Goal: Check status

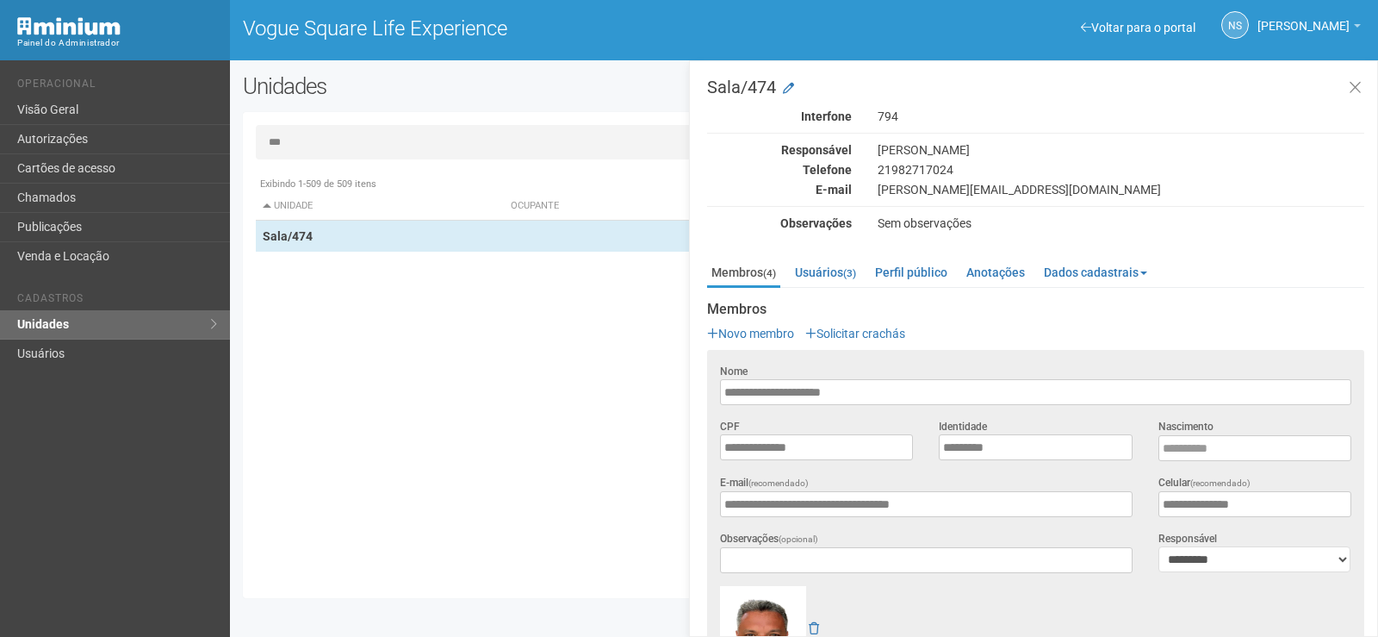
click at [652, 169] on div "Exibindo 1-509 de 509 itens Unidade Ocupante Categoria Perfil público Loja/101 …" at bounding box center [811, 376] width 1110 height 417
click at [1364, 90] on button at bounding box center [1355, 88] width 35 height 37
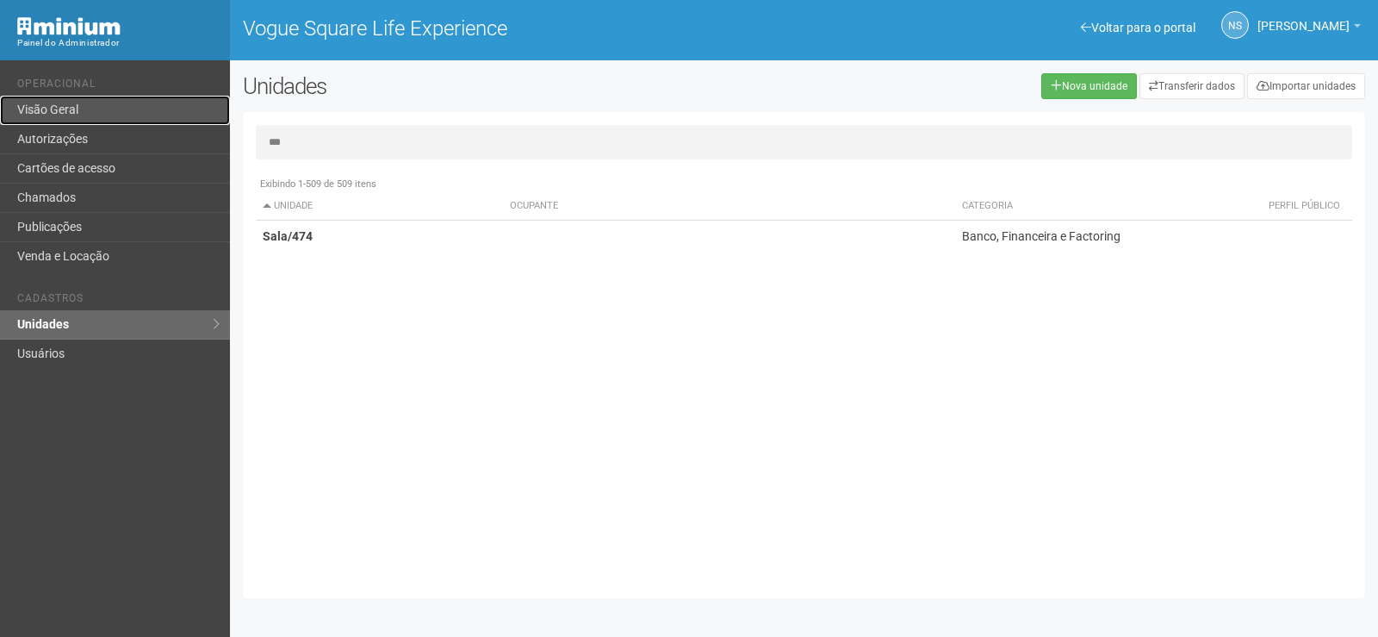
click at [121, 119] on link "Visão Geral" at bounding box center [115, 110] width 230 height 29
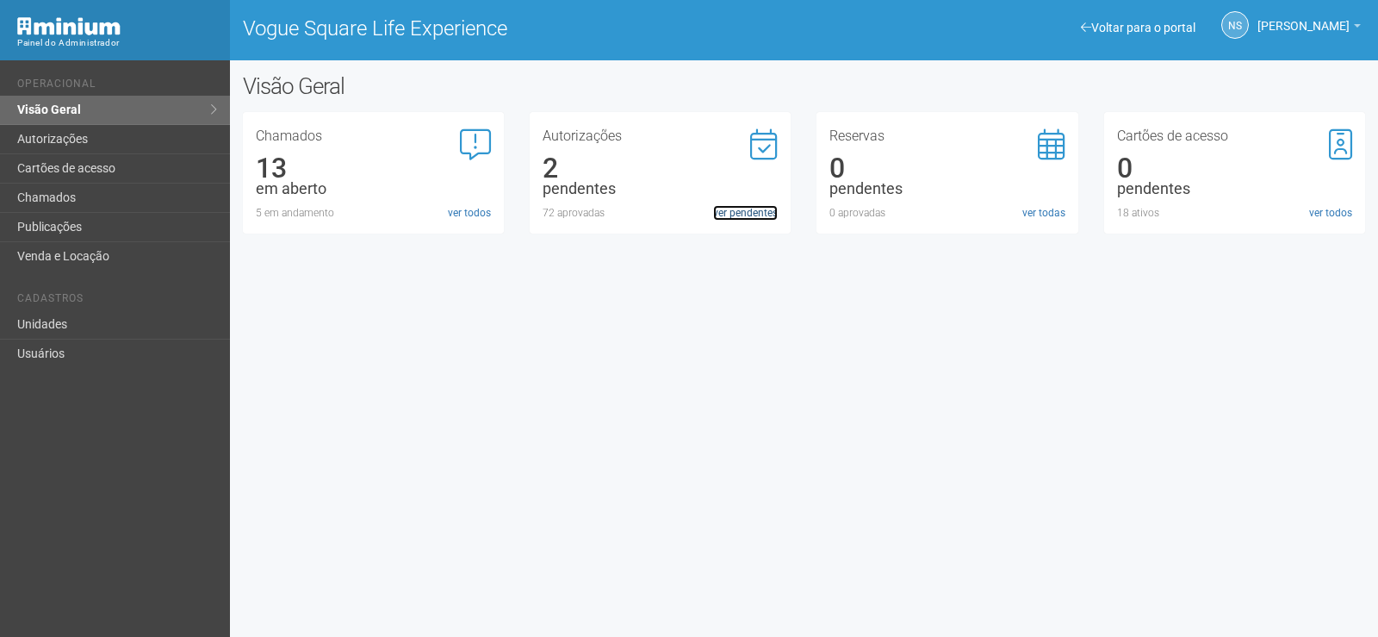
click at [755, 208] on link "ver pendentes" at bounding box center [745, 213] width 65 height 16
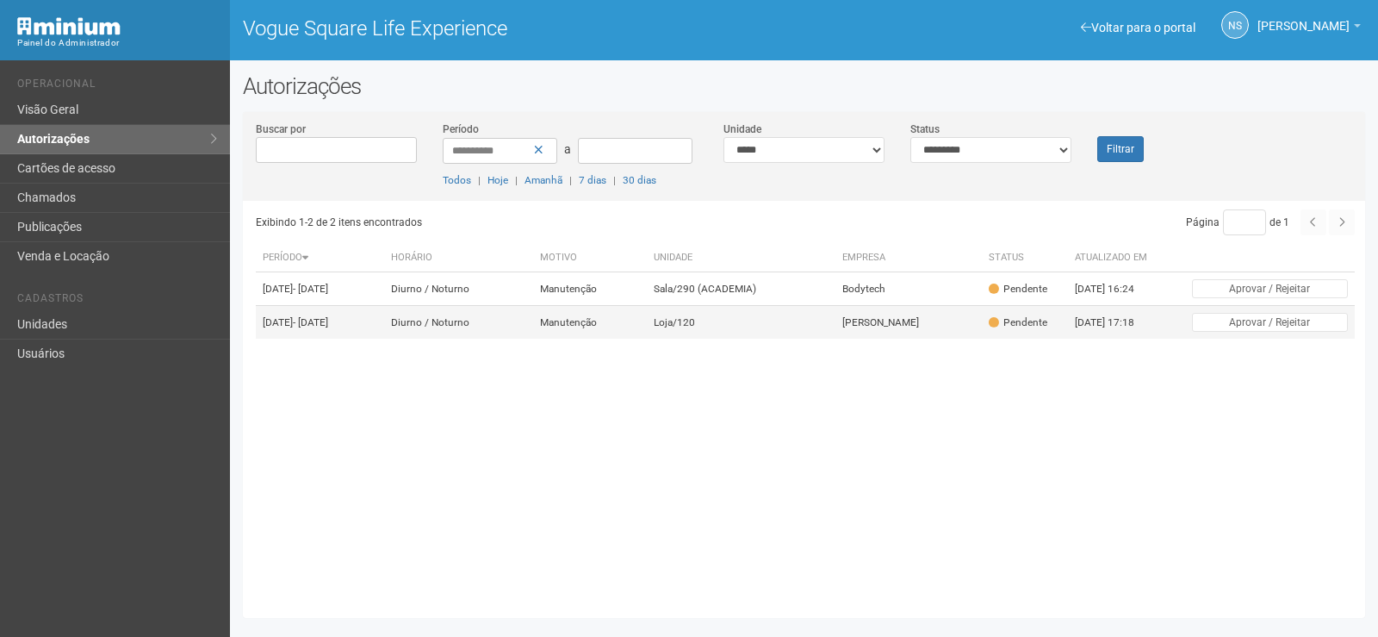
click at [760, 334] on td "Loja/120" at bounding box center [741, 323] width 188 height 34
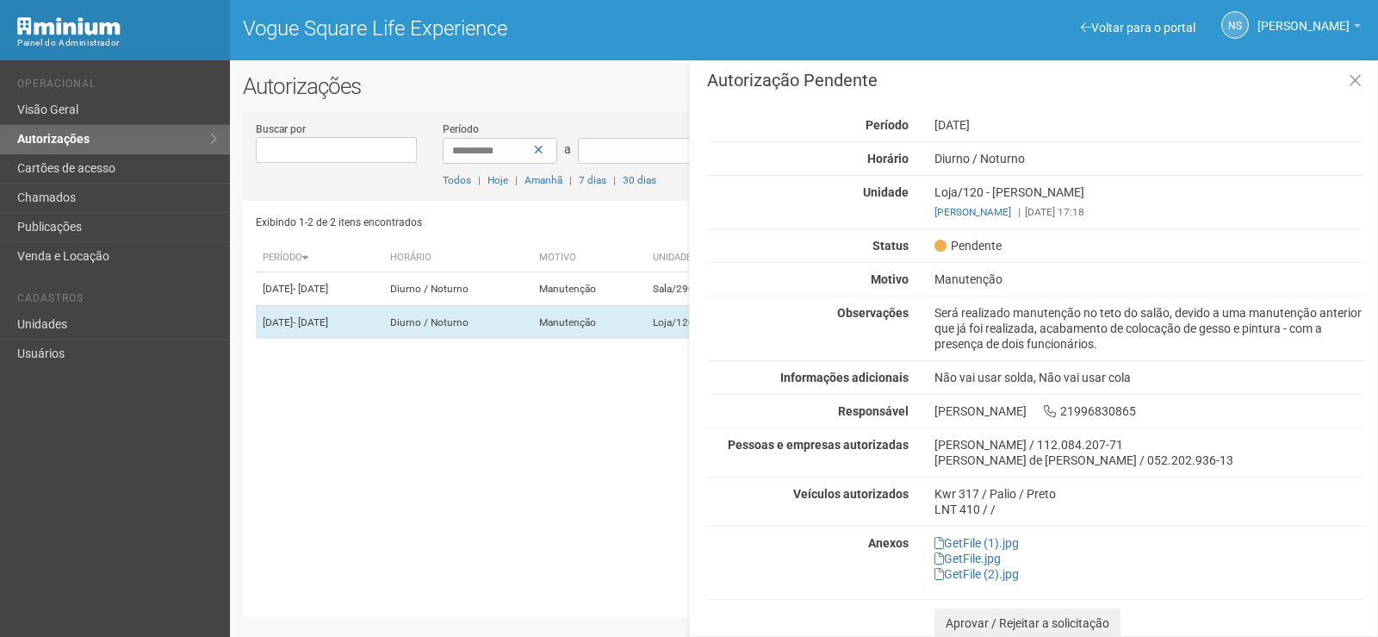
scroll to position [9, 0]
click at [1349, 80] on icon at bounding box center [1355, 79] width 13 height 17
